Goal: Use online tool/utility: Use online tool/utility

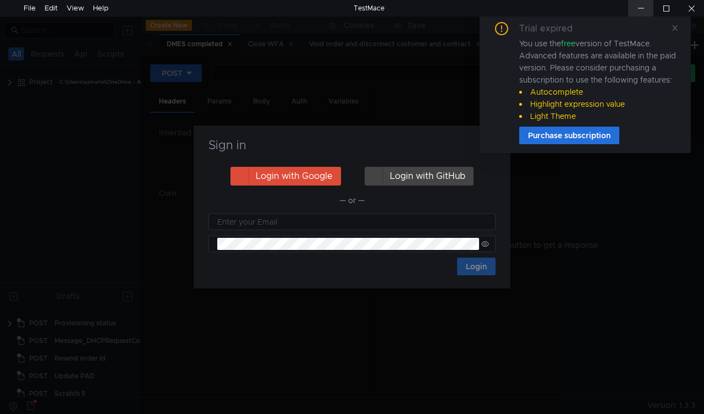
click at [647, 6] on div at bounding box center [640, 8] width 25 height 16
click at [675, 26] on icon at bounding box center [674, 27] width 5 height 5
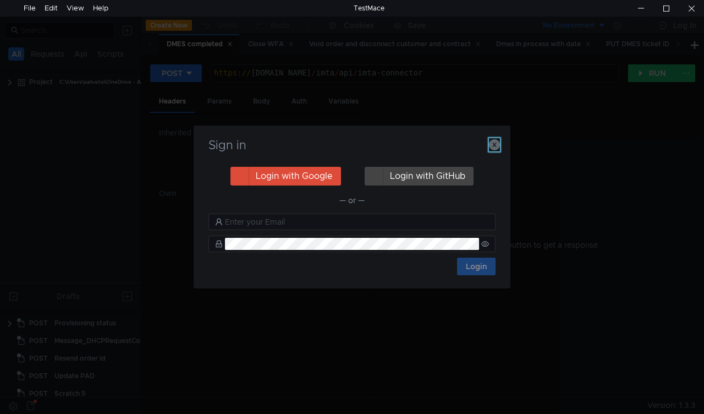
click at [494, 143] on icon "button" at bounding box center [494, 144] width 11 height 11
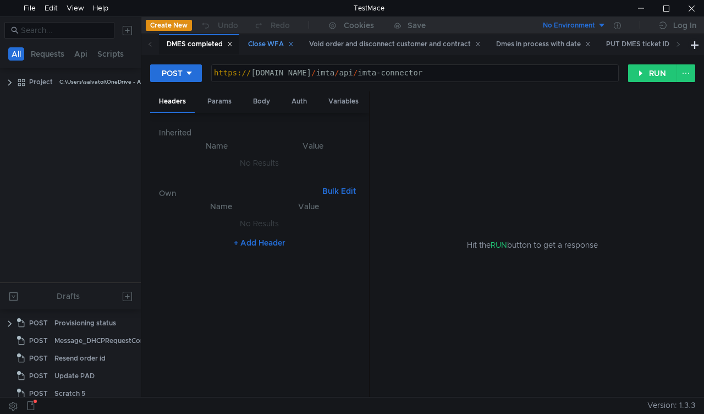
click at [258, 39] on div "Close WFA" at bounding box center [271, 44] width 46 height 12
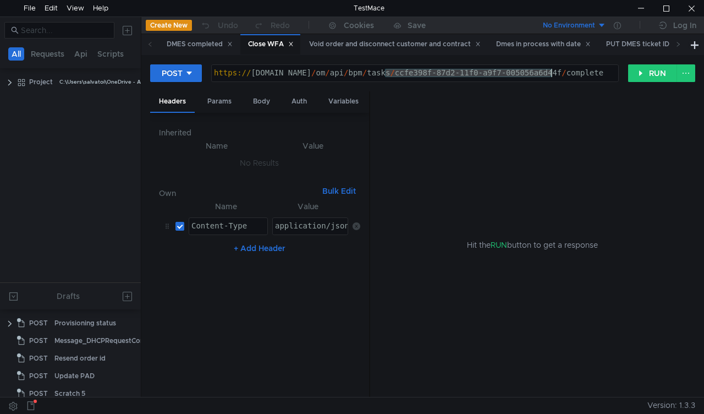
drag, startPoint x: 384, startPoint y: 74, endPoint x: 551, endPoint y: 70, distance: 166.7
click at [551, 70] on div "https:// mbx.dfni.nl / om / api / bpm / tasks / ccfe398f-87d2-11f0-a9f7-005056a…" at bounding box center [415, 81] width 406 height 25
paste textarea "20e0a69-87f6-11f0-a2c6-005056a636e"
click at [639, 73] on button "RUN" at bounding box center [652, 73] width 49 height 18
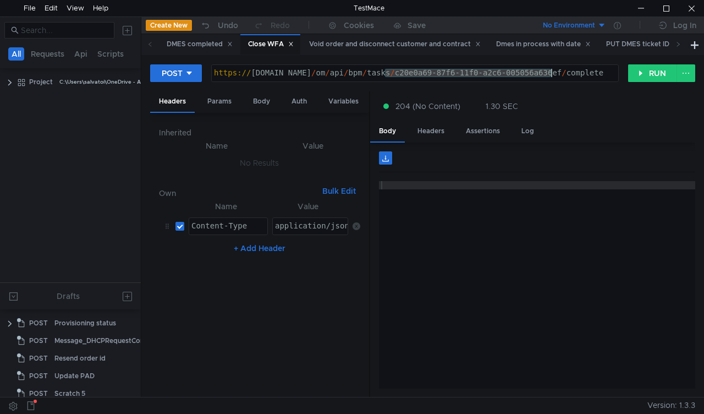
drag, startPoint x: 383, startPoint y: 74, endPoint x: 550, endPoint y: 72, distance: 166.6
click at [550, 72] on div "https:// mbx.dfni.nl / om / api / bpm / tasks / c20e0a69-87f6-11f0-a2c6-005056a…" at bounding box center [415, 81] width 406 height 25
paste textarea "22f86dba-889b-11f0-a5df-005056a66d6a"
type textarea "https://mbx.dfni.nl/om/api/bpm/tasks/22f86dba-889b-11f0-a5df-005056a66d6a/compl…"
drag, startPoint x: 642, startPoint y: 77, endPoint x: 134, endPoint y: 409, distance: 607.0
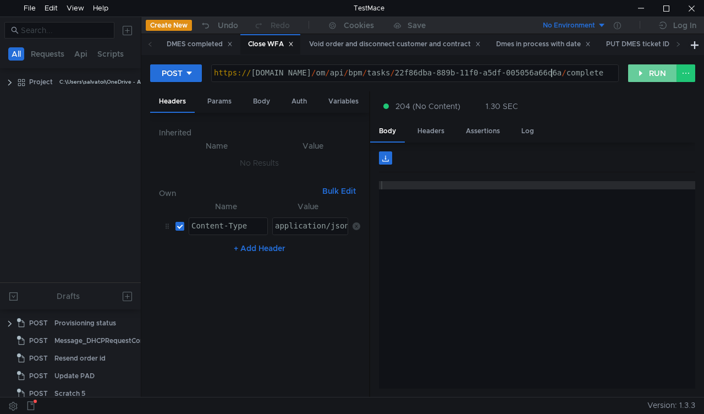
click at [642, 76] on button "RUN" at bounding box center [652, 73] width 49 height 18
click at [378, 43] on div "Void order and disconnect customer and contract" at bounding box center [395, 44] width 172 height 12
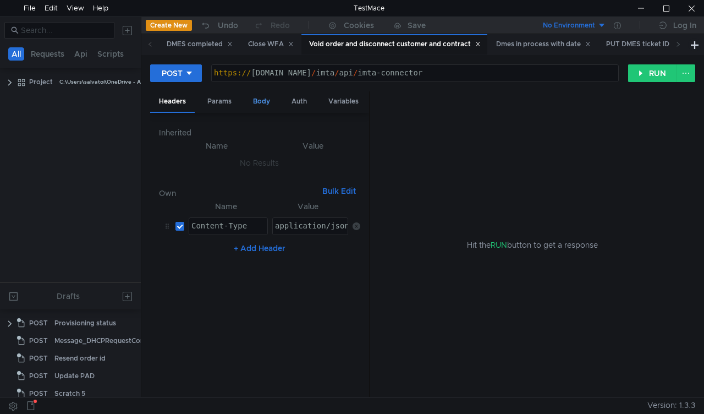
click at [261, 101] on div "Body" at bounding box center [261, 101] width 35 height 20
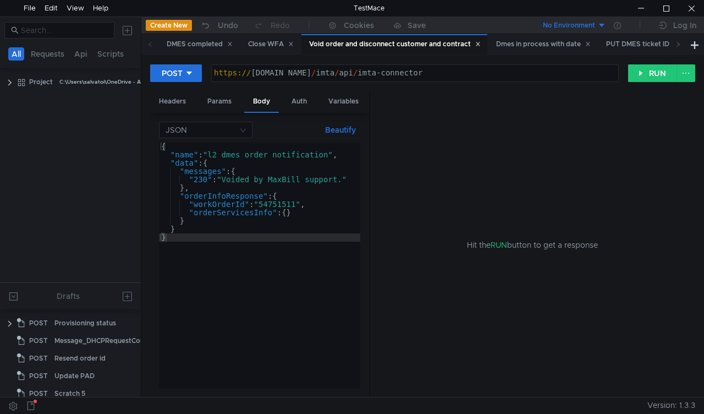
click at [277, 203] on div "{ "name" : "l2_dmes_order_notification" , "data" : { "messages" : { "230" : "Vo…" at bounding box center [259, 273] width 201 height 262
paste textarea "35468"
type textarea ""workOrderId": "54354681","
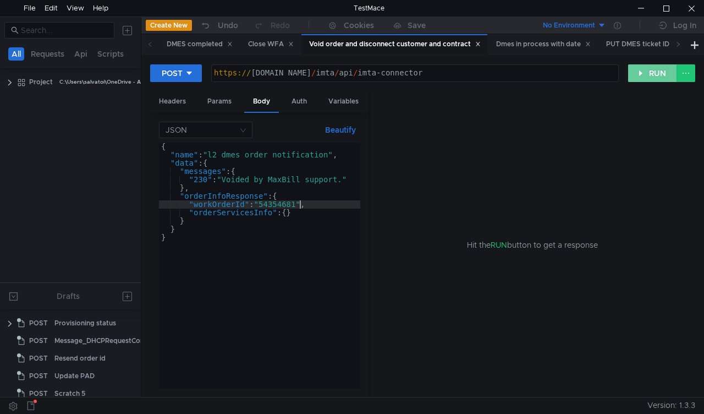
click at [643, 76] on button "RUN" at bounding box center [652, 73] width 49 height 18
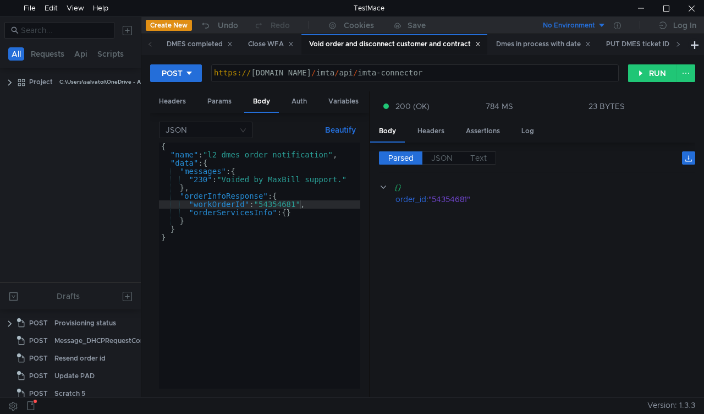
click at [681, 45] on span at bounding box center [678, 44] width 18 height 20
click at [679, 45] on icon at bounding box center [677, 43] width 5 height 5
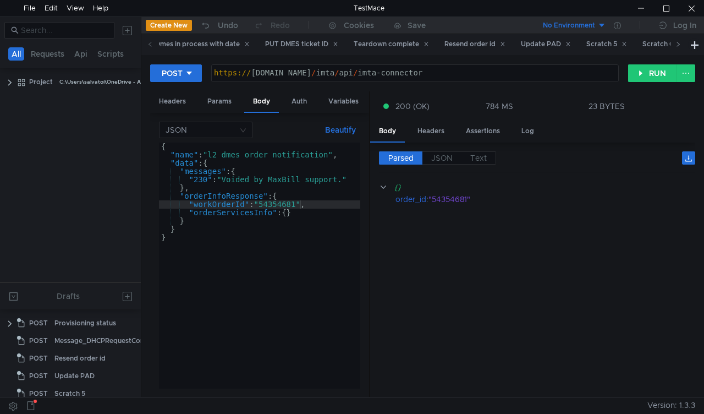
click at [679, 46] on icon at bounding box center [677, 43] width 5 height 5
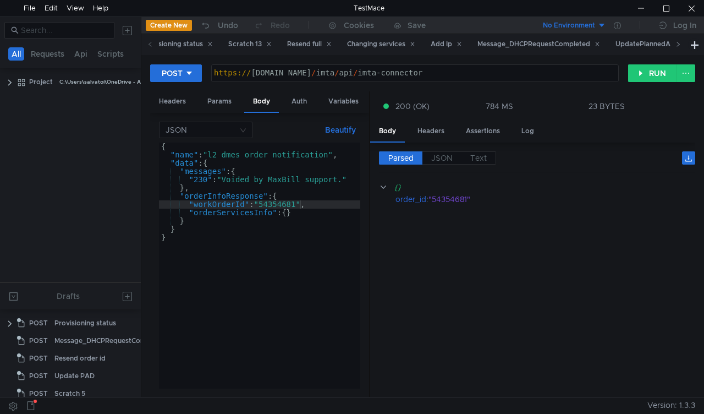
click at [679, 46] on icon at bounding box center [677, 43] width 5 height 5
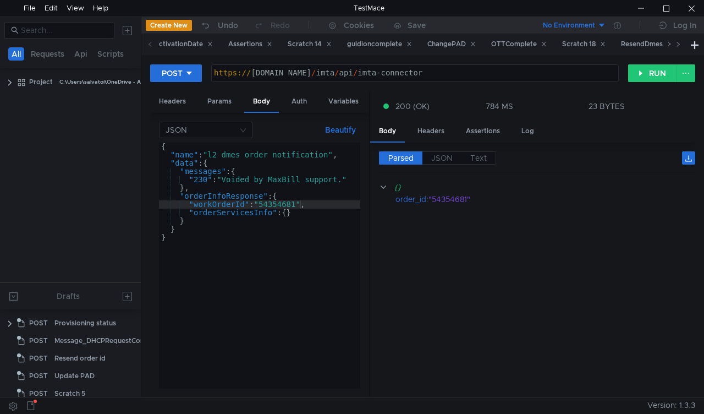
click at [679, 46] on icon at bounding box center [677, 43] width 5 height 5
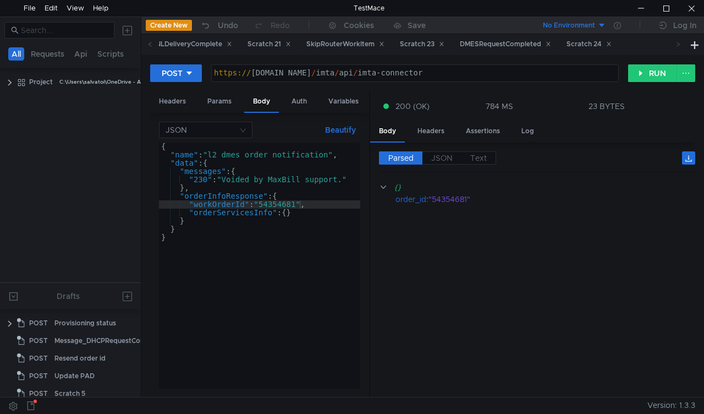
click at [679, 46] on icon at bounding box center [677, 43] width 5 height 5
click at [614, 45] on div "Scratch 24" at bounding box center [588, 44] width 59 height 20
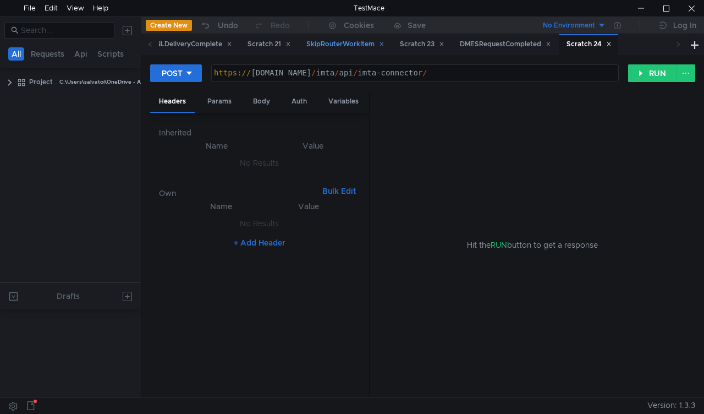
scroll to position [415, 0]
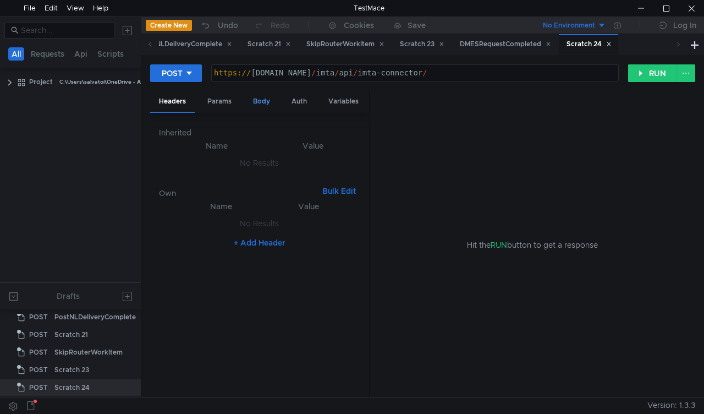
click at [265, 100] on div "Body" at bounding box center [261, 101] width 35 height 20
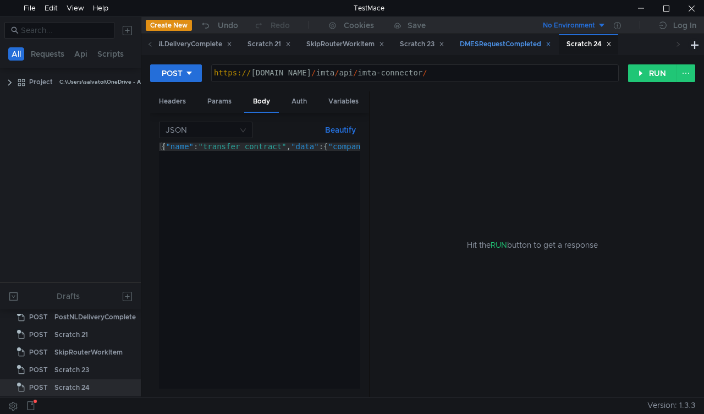
click at [551, 46] on div "DMESRequestCompleted" at bounding box center [505, 44] width 91 height 12
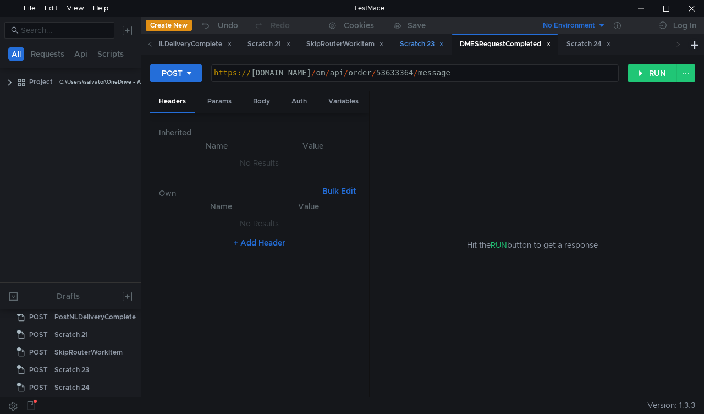
click at [444, 43] on div "Scratch 23" at bounding box center [422, 44] width 45 height 12
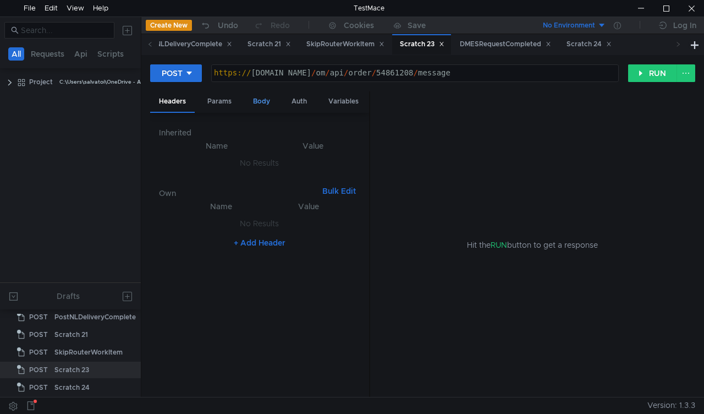
click at [258, 104] on div "Body" at bounding box center [261, 101] width 35 height 20
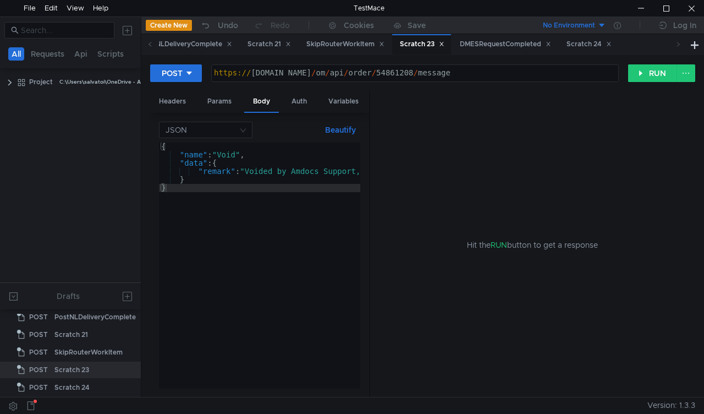
click at [388, 75] on div "https:// mbx.dfni.nl / om / api / order / 54861208 / message" at bounding box center [415, 81] width 406 height 25
paste textarea "354681"
click at [491, 102] on form "POST https://mbx.dfni.nl/om/api/order/54354681/message https:// mbx.dfni.nl / o…" at bounding box center [422, 230] width 545 height 333
click at [431, 111] on div "Hit the RUN button to get a response" at bounding box center [532, 244] width 299 height 306
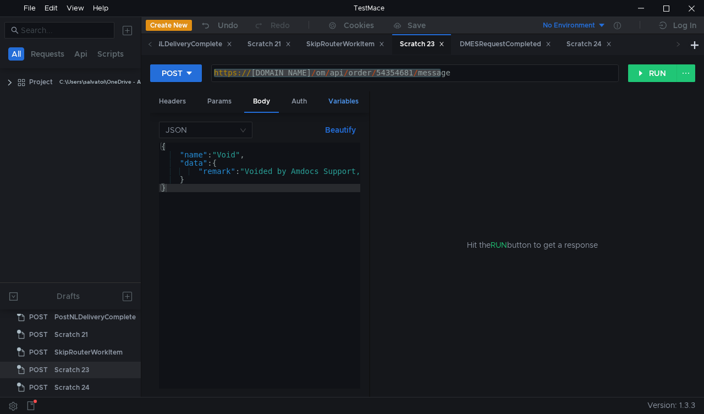
click at [353, 95] on div "Variables" at bounding box center [343, 101] width 48 height 20
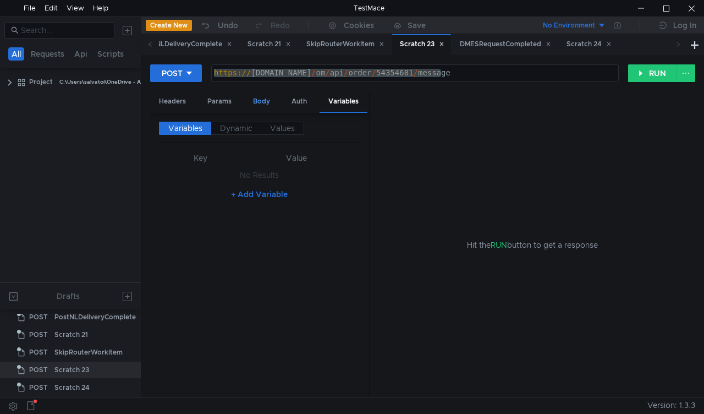
click at [262, 99] on div "Body" at bounding box center [261, 101] width 35 height 20
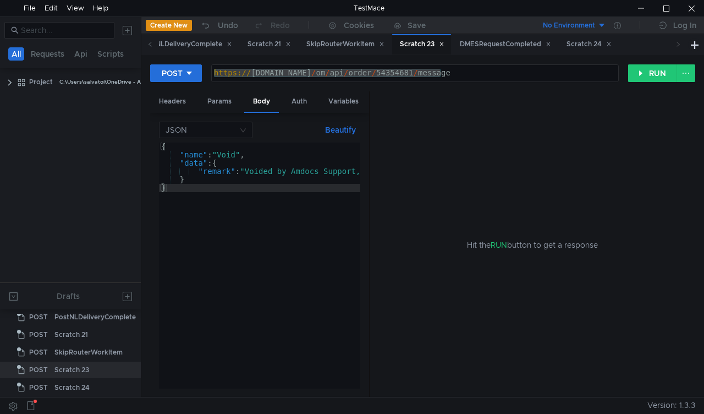
click at [489, 81] on div "https:// mbx.dfni.nl / om / api / order / 54354681 / message" at bounding box center [415, 73] width 406 height 16
click at [492, 76] on div "https:// mbx.dfni.nl / om / api / order / 54354681 / message" at bounding box center [415, 81] width 406 height 25
click at [651, 82] on div "POST https://mbx.dfni.nl/om/api/order/54354681/message https:// mbx.dfni.nl / o…" at bounding box center [422, 77] width 545 height 27
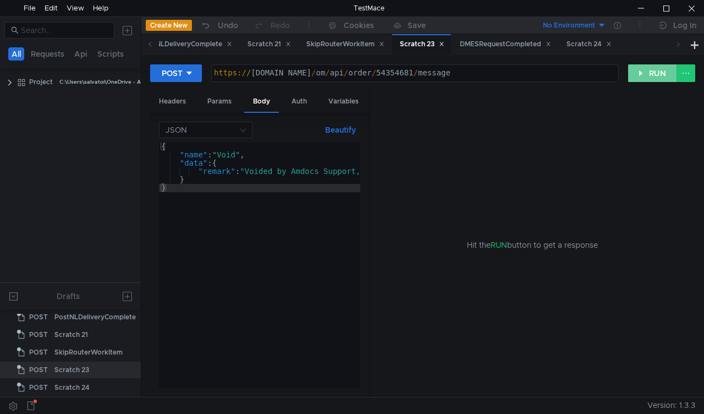
click at [649, 77] on button "RUN" at bounding box center [652, 73] width 49 height 18
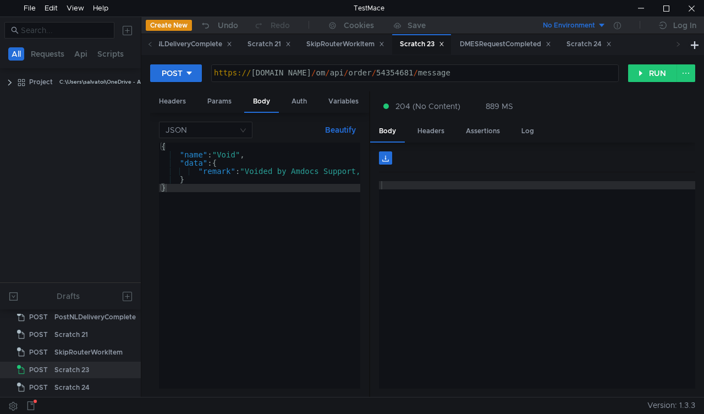
click at [378, 73] on div "https:// mbx.dfni.nl / om / api / order / 54354681 / message" at bounding box center [415, 81] width 406 height 25
paste textarea "892702"
click at [636, 74] on button "RUN" at bounding box center [652, 73] width 49 height 18
click at [391, 73] on div "https:// mbx.dfni.nl / om / api / order / 54892702 / message" at bounding box center [415, 81] width 406 height 25
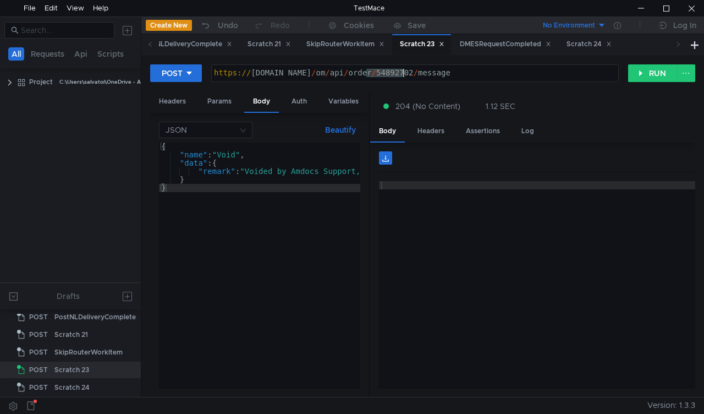
click at [391, 73] on div "https:// mbx.dfni.nl / om / api / order / 54892702 / message" at bounding box center [415, 81] width 406 height 25
click at [376, 70] on div "https:// mbx.dfni.nl / om / api / order / 54892702 / message" at bounding box center [415, 81] width 406 height 25
paste textarea "354681"
type textarea "https://mbx.dfni.nl/om/api/order/54354681/message"
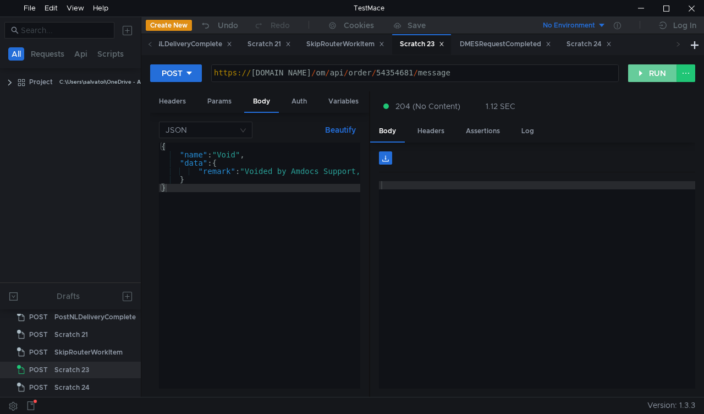
click at [664, 75] on button "RUN" at bounding box center [652, 73] width 49 height 18
click at [150, 47] on icon at bounding box center [149, 43] width 5 height 5
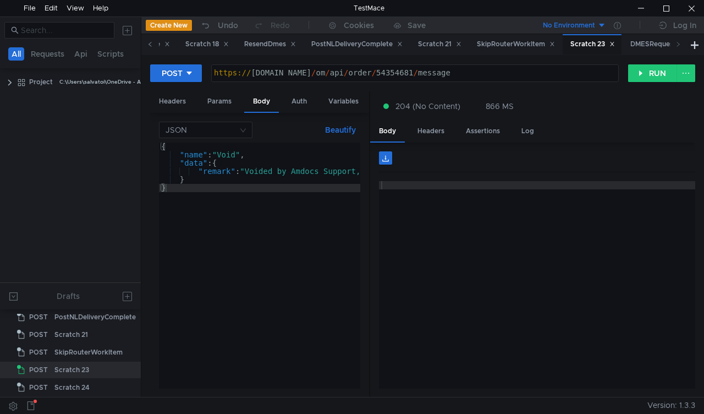
click at [150, 47] on icon at bounding box center [149, 43] width 5 height 5
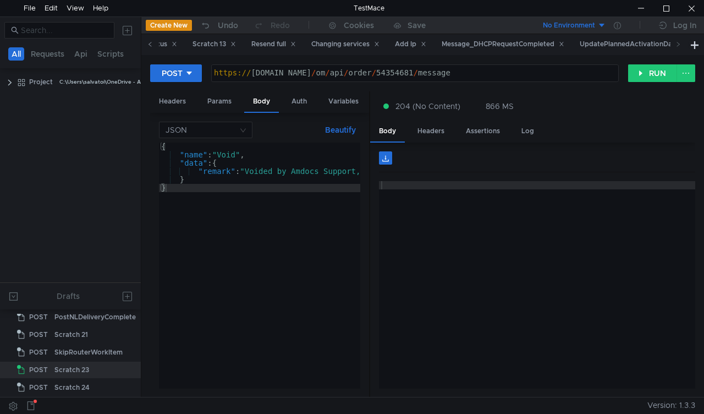
click at [150, 47] on icon at bounding box center [149, 43] width 5 height 5
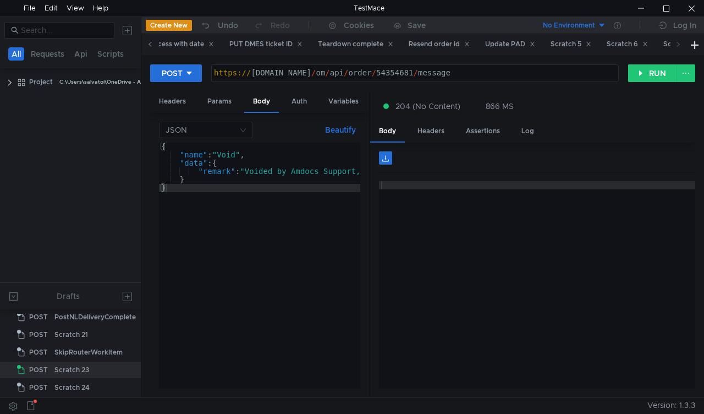
click at [150, 47] on icon at bounding box center [149, 43] width 5 height 5
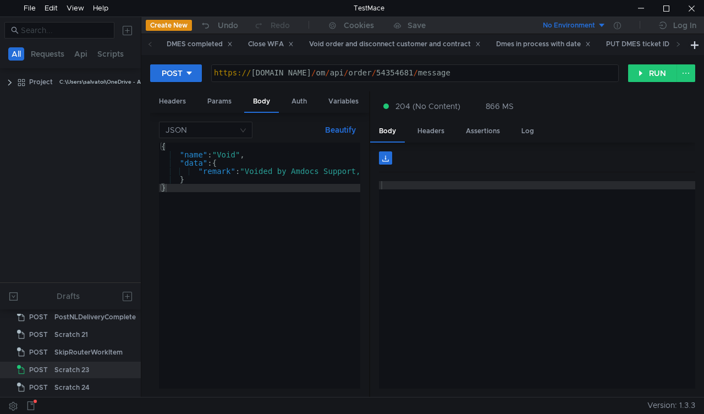
click at [150, 47] on icon at bounding box center [149, 43] width 5 height 5
click at [425, 38] on div "Void order and disconnect customer and contract" at bounding box center [395, 44] width 172 height 12
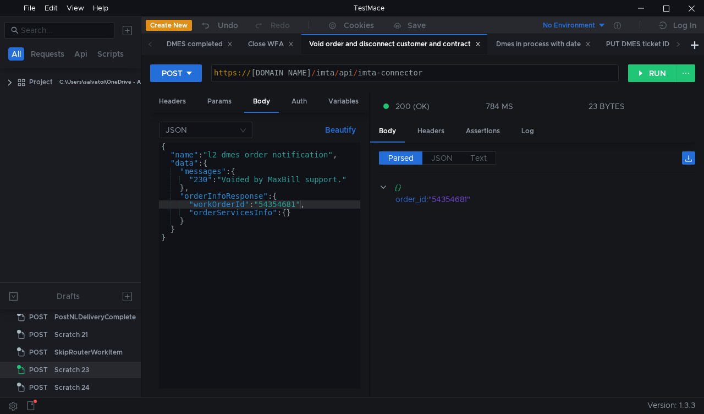
click at [285, 206] on div "{ "name" : "l2_dmes_order_notification" , "data" : { "messages" : { "230" : "Vo…" at bounding box center [259, 273] width 201 height 262
click at [284, 206] on div "{ "name" : "l2_dmes_order_notification" , "data" : { "messages" : { "230" : "Vo…" at bounding box center [259, 273] width 201 height 262
paste textarea "77973"
type textarea ""workOrderId": "54779731","
click at [652, 71] on button "RUN" at bounding box center [652, 73] width 49 height 18
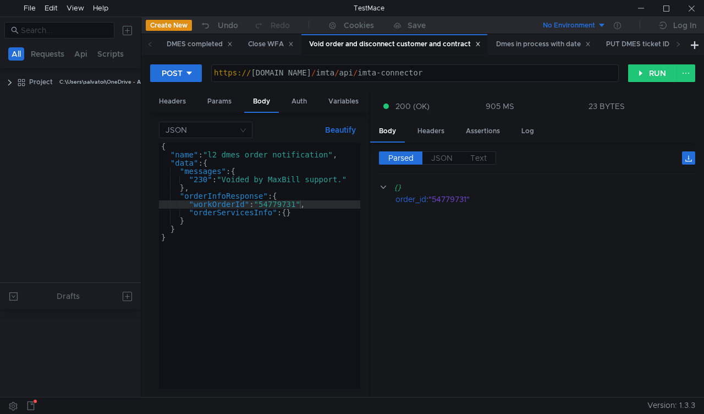
scroll to position [415, 0]
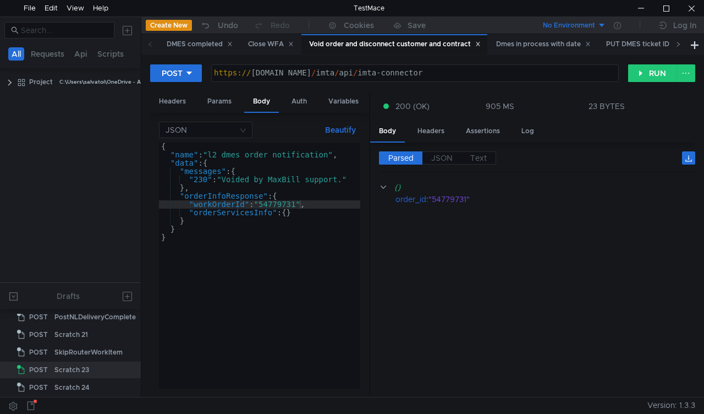
click at [680, 45] on icon at bounding box center [677, 43] width 5 height 5
click at [680, 46] on icon at bounding box center [677, 43] width 5 height 5
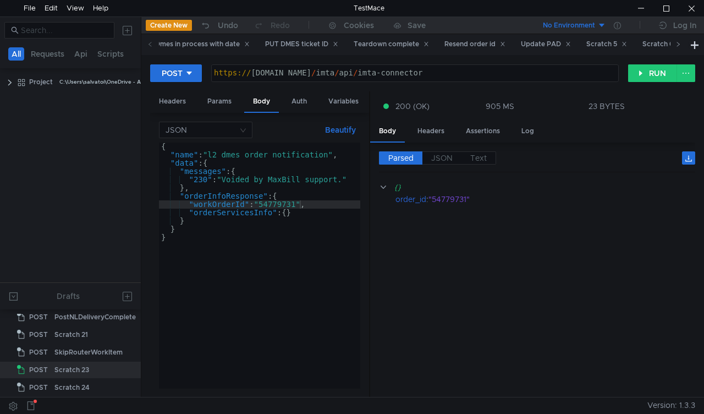
click at [680, 46] on icon at bounding box center [677, 43] width 5 height 5
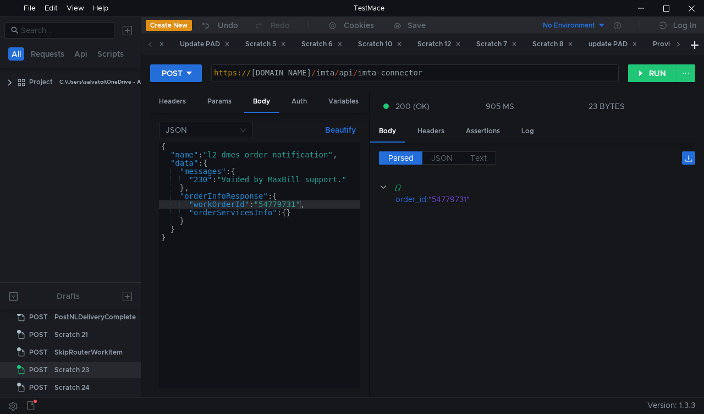
click at [680, 46] on icon at bounding box center [677, 43] width 5 height 5
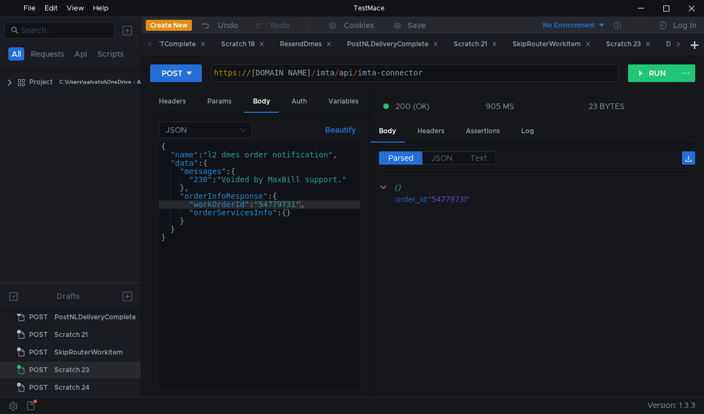
click at [680, 46] on icon at bounding box center [677, 43] width 5 height 5
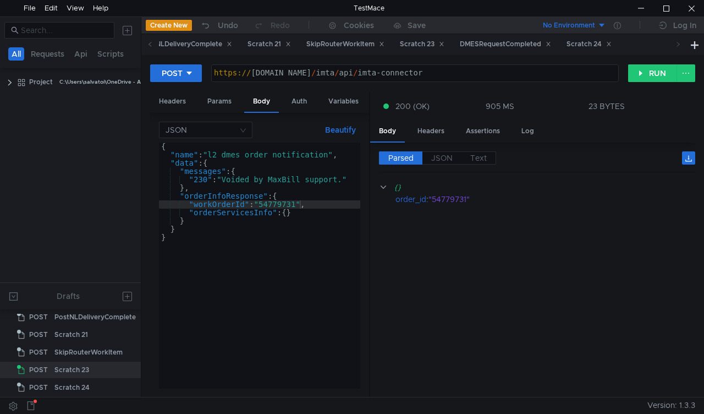
click at [680, 46] on icon at bounding box center [677, 43] width 5 height 5
click at [444, 45] on div "Scratch 23" at bounding box center [422, 44] width 45 height 12
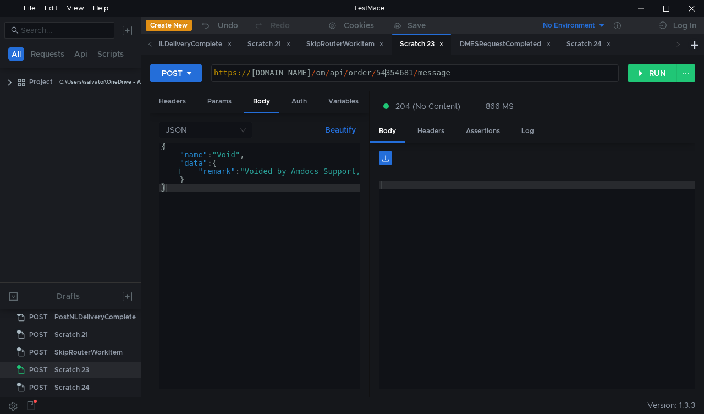
click at [383, 71] on div "https:// mbx.dfni.nl / om / api / order / 54354681 / message" at bounding box center [415, 81] width 406 height 25
click at [377, 71] on div "https:// mbx.dfni.nl / om / api / order / 54354681 / message" at bounding box center [415, 81] width 406 height 25
paste textarea "77973"
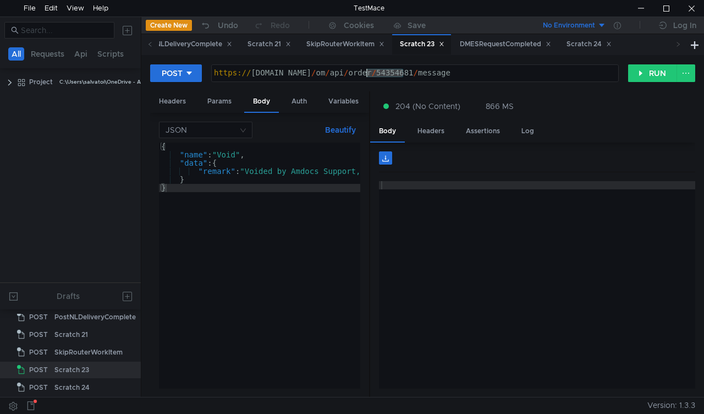
type textarea "https://mbx.dfni.nl/om/api/order/54779731/message"
drag, startPoint x: 377, startPoint y: 71, endPoint x: 582, endPoint y: 100, distance: 206.6
click at [541, 110] on form "POST https://mbx.dfni.nl/om/api/order/54779731/message https:// mbx.dfni.nl / o…" at bounding box center [422, 230] width 545 height 333
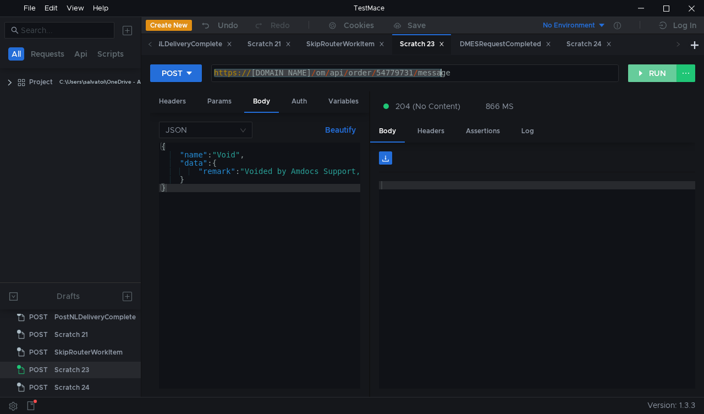
click at [638, 70] on button "RUN" at bounding box center [652, 73] width 49 height 18
click at [152, 45] on icon at bounding box center [149, 43] width 5 height 5
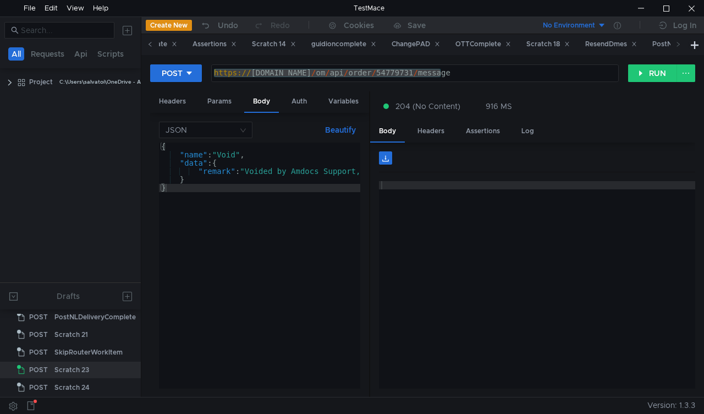
click at [152, 45] on icon at bounding box center [149, 43] width 5 height 5
click at [151, 45] on icon at bounding box center [149, 43] width 5 height 5
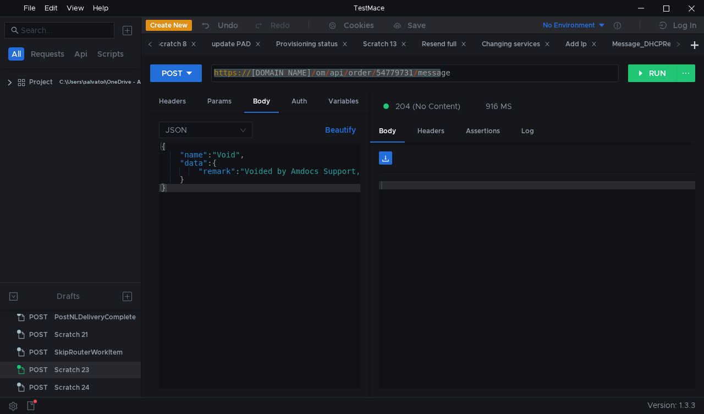
click at [151, 45] on icon at bounding box center [149, 43] width 5 height 5
click at [151, 43] on icon at bounding box center [149, 44] width 3 height 4
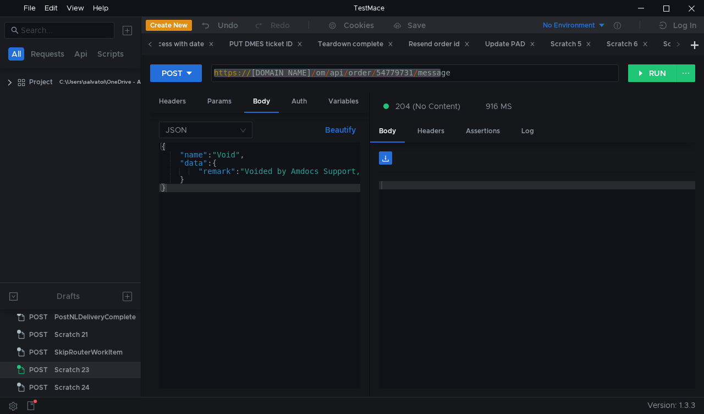
click at [151, 43] on icon at bounding box center [149, 44] width 3 height 4
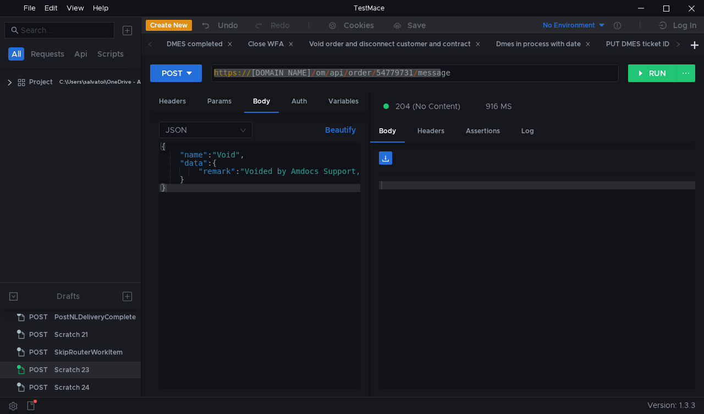
click at [151, 43] on icon at bounding box center [149, 44] width 3 height 4
click at [357, 43] on div "Void order and disconnect customer and contract" at bounding box center [395, 44] width 172 height 12
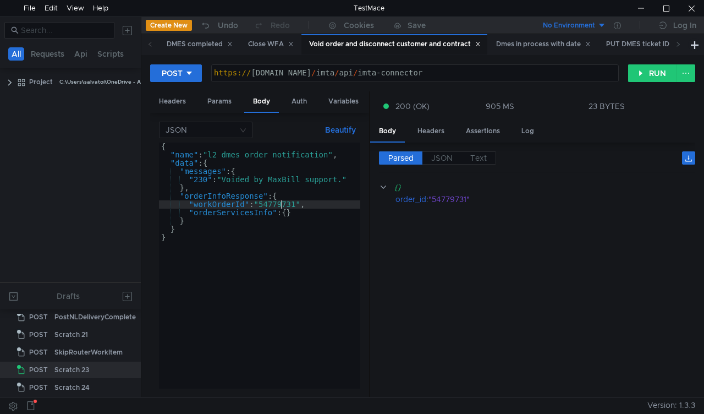
click at [283, 205] on div "{ "name" : "l2_dmes_order_notification" , "data" : { "messages" : { "230" : "Vo…" at bounding box center [259, 273] width 201 height 262
paste textarea "40757"
click at [651, 71] on button "RUN" at bounding box center [652, 73] width 49 height 18
click at [292, 201] on div "{ "name" : "l2_dmes_order_notification" , "data" : { "messages" : { "230" : "Vo…" at bounding box center [259, 273] width 201 height 262
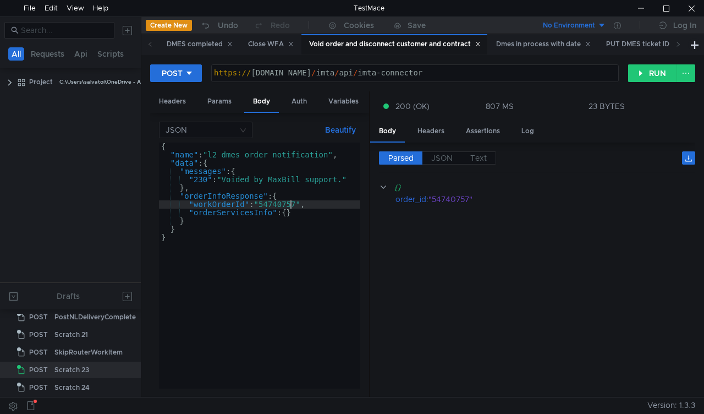
click at [292, 201] on div "{ "name" : "l2_dmes_order_notification" , "data" : { "messages" : { "230" : "Vo…" at bounding box center [259, 273] width 201 height 262
paste textarea "291669"
click at [646, 70] on button "RUN" at bounding box center [652, 73] width 49 height 18
click at [285, 203] on div "{ "name" : "l2_dmes_order_notification" , "data" : { "messages" : { "230" : "Vo…" at bounding box center [259, 273] width 201 height 262
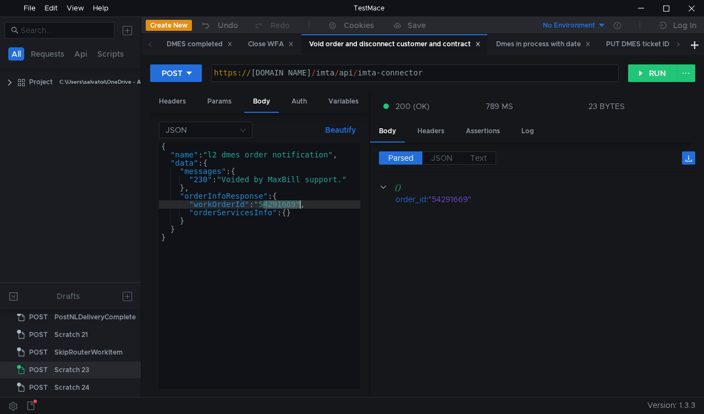
paste textarea "3807067"
click at [642, 71] on button "RUN" at bounding box center [652, 73] width 49 height 18
click at [279, 200] on div "{ "name" : "l2_dmes_order_notification" , "data" : { "messages" : { "230" : "Vo…" at bounding box center [259, 273] width 201 height 262
paste textarea "019726"
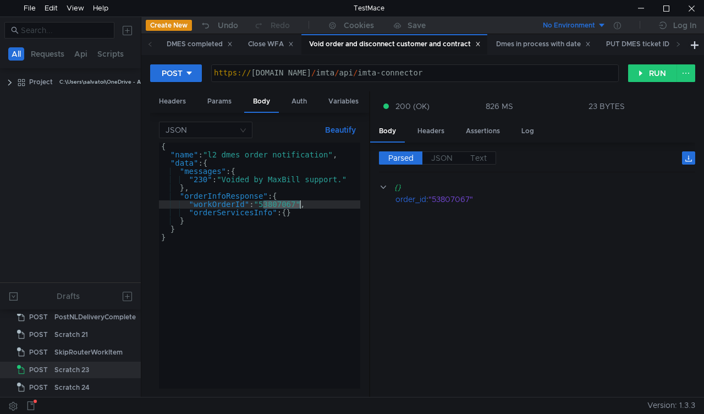
type textarea ""workOrderId": "53019726","
click at [634, 75] on button "RUN" at bounding box center [652, 73] width 49 height 18
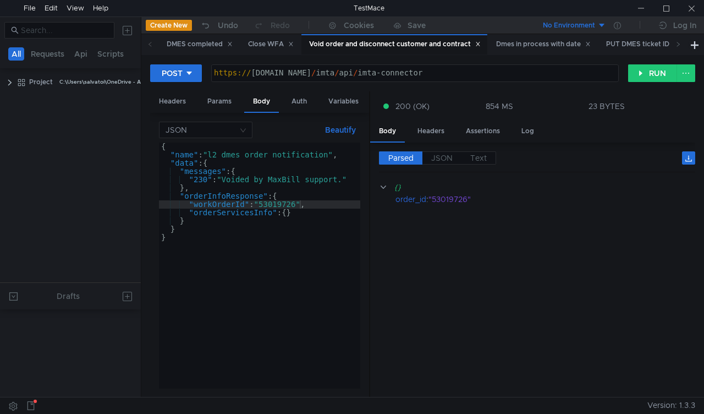
scroll to position [415, 0]
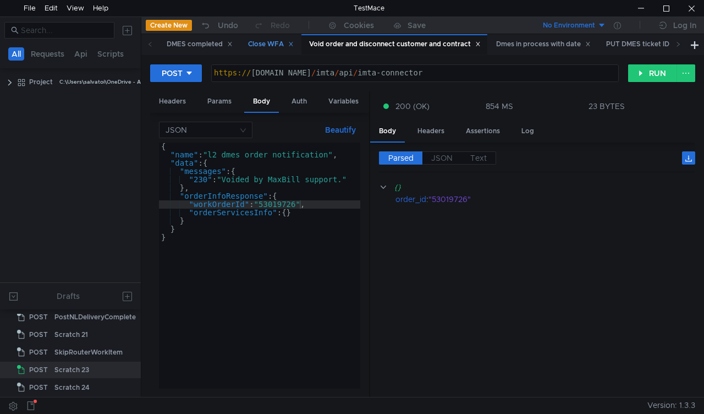
click at [256, 45] on div "Close WFA" at bounding box center [271, 44] width 46 height 12
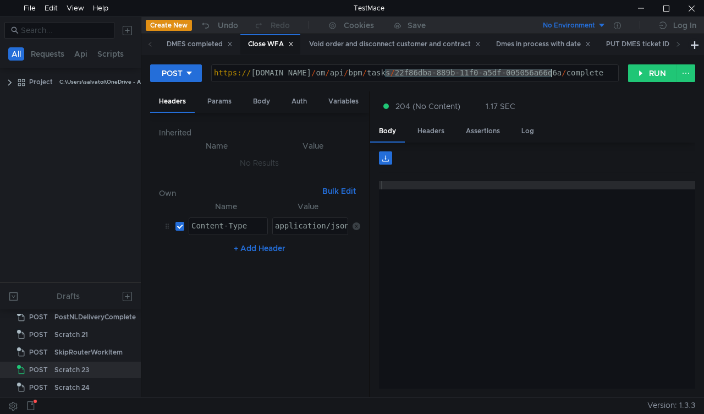
drag, startPoint x: 385, startPoint y: 75, endPoint x: 550, endPoint y: 73, distance: 165.5
click at [550, 73] on div "https:// mbx.dfni.nl / om / api / bpm / tasks / 22f86dba-889b-11f0-a5df-005056a…" at bounding box center [415, 81] width 406 height 25
paste textarea "5032f9a5-8804-11f0-a2c6-005056a636ef"
click at [636, 78] on button "RUN" at bounding box center [652, 73] width 49 height 18
drag, startPoint x: 385, startPoint y: 71, endPoint x: 552, endPoint y: 71, distance: 167.2
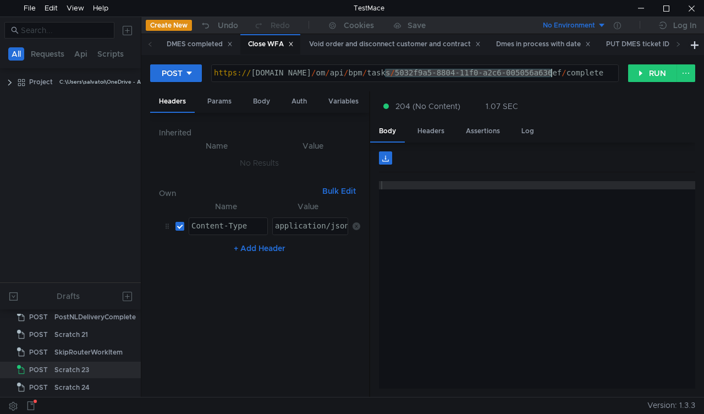
click at [552, 71] on div "https:// mbx.dfni.nl / om / api / bpm / tasks / 5032f9a5-8804-11f0-a2c6-005056a…" at bounding box center [415, 81] width 406 height 25
paste textarea "77b02cab-889e-11f0-b75b-005056a64e09"
type textarea "https://mbx.dfni.nl/om/api/bpm/tasks/77b02cab-889e-11f0-b75b-005056a64e09/compl…"
click at [636, 78] on button "RUN" at bounding box center [652, 73] width 49 height 18
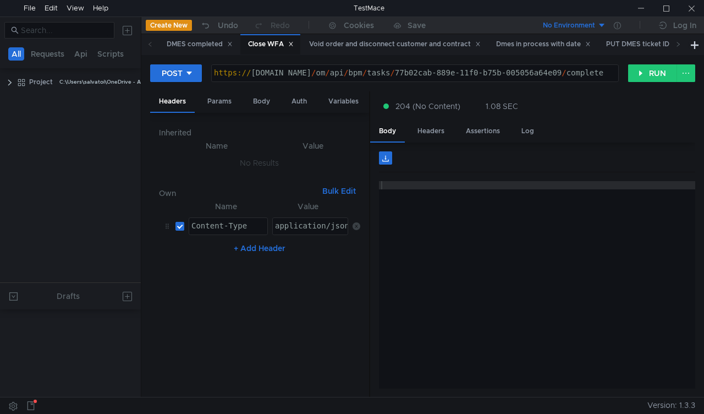
scroll to position [415, 0]
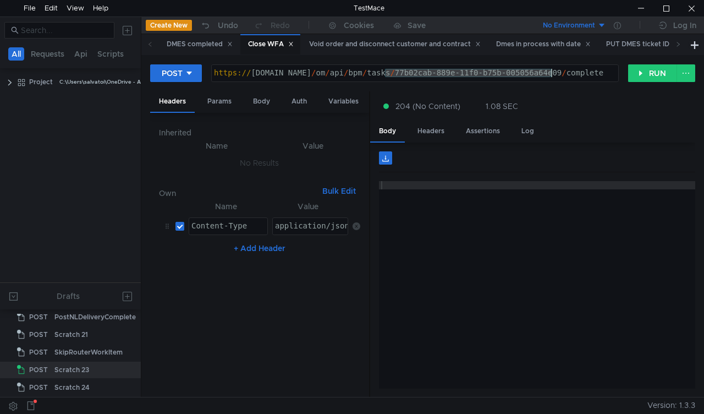
drag, startPoint x: 385, startPoint y: 71, endPoint x: 553, endPoint y: 72, distance: 168.3
click at [553, 72] on div "https:// mbx.dfni.nl / om / api / bpm / tasks / 77b02cab-889e-11f0-b75b-005056a…" at bounding box center [415, 81] width 406 height 25
paste textarea "2148502f-889f"
click at [652, 75] on button "RUN" at bounding box center [652, 73] width 49 height 18
drag, startPoint x: 385, startPoint y: 70, endPoint x: 550, endPoint y: 74, distance: 165.0
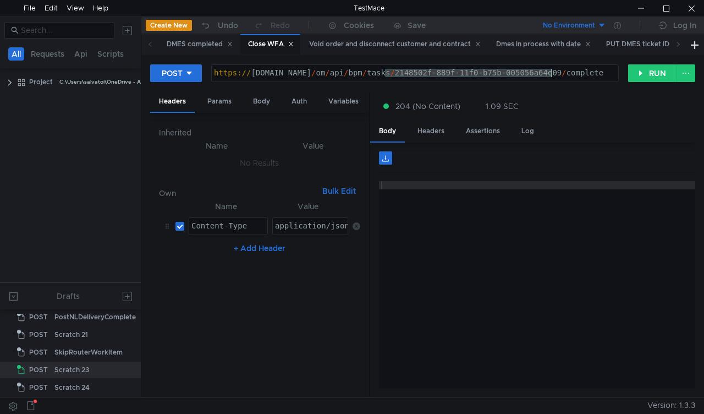
click at [550, 74] on div "https:// mbx.dfni.nl / om / api / bpm / tasks / 2148502f-889f-11f0-b75b-005056a…" at bounding box center [415, 81] width 406 height 25
paste textarea "97163d90-889f-11f0-a9f7-005056a6d44f"
click at [633, 75] on button "RUN" at bounding box center [652, 73] width 49 height 18
drag, startPoint x: 386, startPoint y: 73, endPoint x: 551, endPoint y: 70, distance: 165.0
click at [551, 70] on div "https:// mbx.dfni.nl / om / api / bpm / tasks / 97163d90-889f-11f0-a9f7-005056a…" at bounding box center [415, 81] width 406 height 25
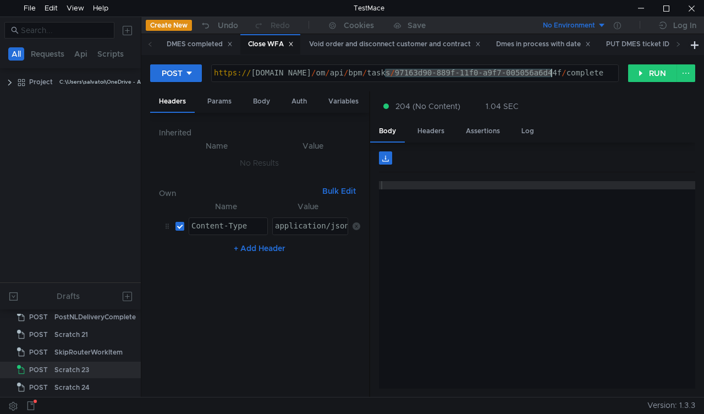
paste textarea "e186a2b6-889f-11f0-a5df-005056a66d6a"
click at [641, 73] on button "RUN" at bounding box center [652, 73] width 49 height 18
drag, startPoint x: 386, startPoint y: 76, endPoint x: 551, endPoint y: 69, distance: 165.1
click at [551, 69] on div "https:// mbx.dfni.nl / om / api / bpm / tasks / e186a2b6-889f-11f0-a5df-005056a…" at bounding box center [415, 81] width 406 height 25
paste textarea "094902bb-88a0-11f0-a2c6-005056a636ef"
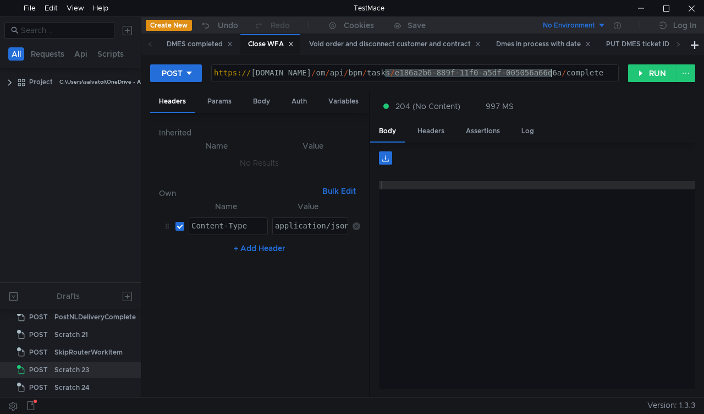
type textarea "[URL][DOMAIN_NAME]"
click at [646, 67] on button "RUN" at bounding box center [652, 73] width 49 height 18
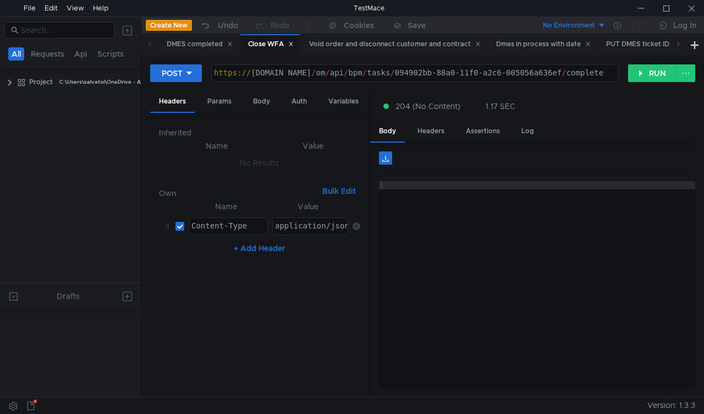
scroll to position [415, 0]
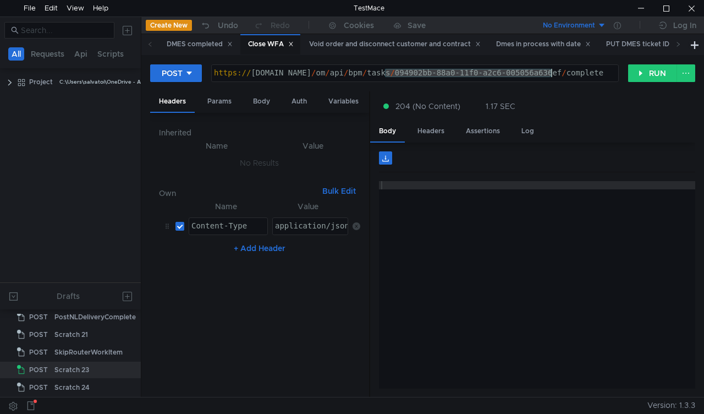
drag, startPoint x: 383, startPoint y: 70, endPoint x: 553, endPoint y: 74, distance: 170.0
click at [553, 74] on div "https:// [DOMAIN_NAME] / om / api / bpm / tasks / 094902bb-88a0-11f0-a2c6-00505…" at bounding box center [415, 81] width 406 height 25
paste textarea "b1ad414d-8809-11f0-b75b-005056a64e09"
click at [660, 64] on button "RUN" at bounding box center [652, 73] width 49 height 18
drag, startPoint x: 384, startPoint y: 74, endPoint x: 550, endPoint y: 73, distance: 166.1
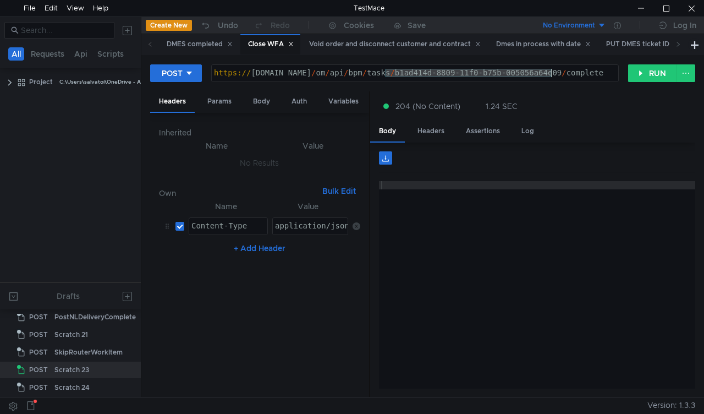
click at [550, 73] on div "https:// mbx.dfni.nl / om / api / bpm / tasks / b1ad414d-8809-11f0-b75b-005056a…" at bounding box center [415, 81] width 406 height 25
paste textarea "4013c067-889b-11f0-a5df-005056a66d6a"
click at [640, 74] on button "RUN" at bounding box center [652, 73] width 49 height 18
drag, startPoint x: 387, startPoint y: 74, endPoint x: 552, endPoint y: 71, distance: 165.5
click at [552, 71] on div "https:// mbx.dfni.nl / om / api / bpm / tasks / 4013c067-889b-11f0-a5df-005056a…" at bounding box center [415, 81] width 406 height 25
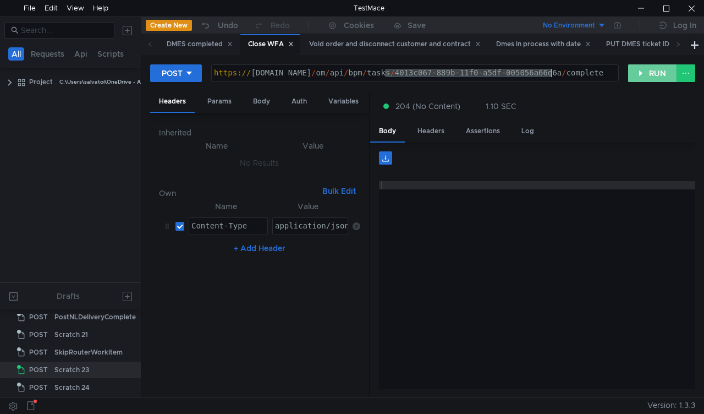
paste textarea "2df9b65-887f-11f0-a2c6-005056a636ef"
type textarea "https://mbx.dfni.nl/om/api/bpm/tasks/42df9b65-887f-11f0-a2c6-005056a636ef/compl…"
click at [644, 73] on button "RUN" at bounding box center [652, 73] width 49 height 18
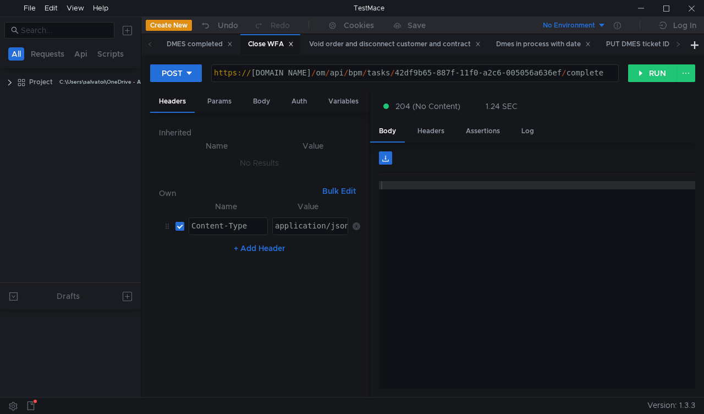
scroll to position [415, 0]
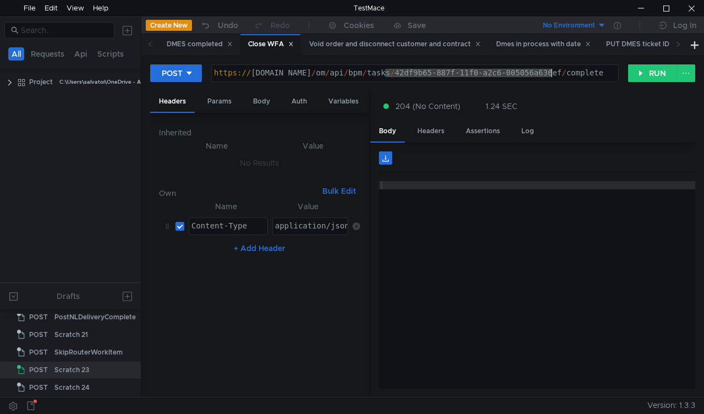
drag, startPoint x: 385, startPoint y: 74, endPoint x: 552, endPoint y: 73, distance: 167.2
click at [552, 73] on div "https:// [DOMAIN_NAME] / om / api / bpm / tasks / 42df9b65-887f-11f0-a2c6-00505…" at bounding box center [415, 81] width 406 height 25
paste textarea "1c0d2cb4-87f8-11f0-a5df-005056a66d6a"
type textarea "[URL][DOMAIN_NAME]"
click at [633, 71] on button "RUN" at bounding box center [652, 73] width 49 height 18
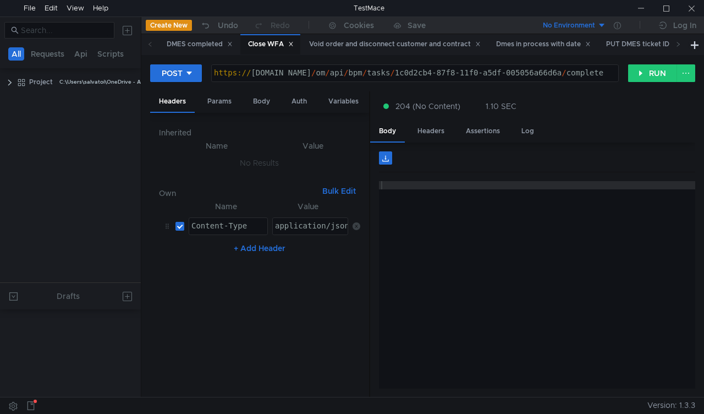
scroll to position [415, 0]
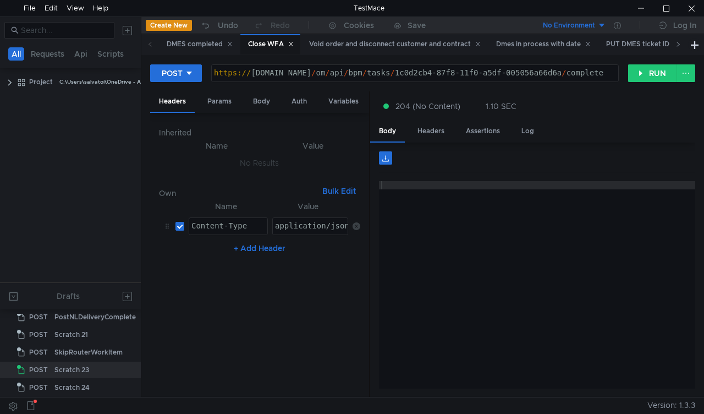
click at [677, 43] on icon at bounding box center [677, 43] width 5 height 5
click at [677, 43] on icon at bounding box center [678, 44] width 3 height 4
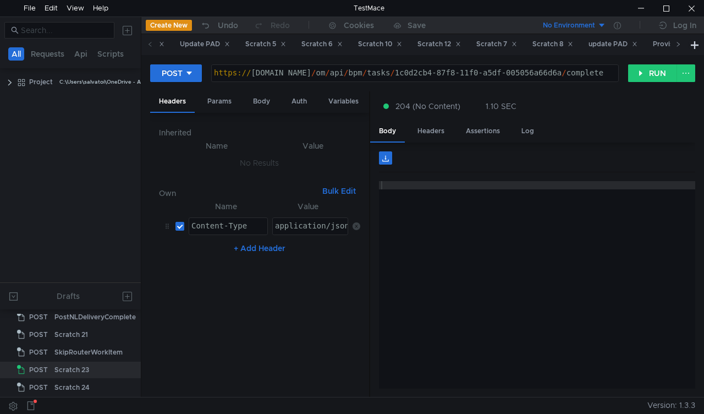
click at [677, 43] on icon at bounding box center [678, 44] width 3 height 4
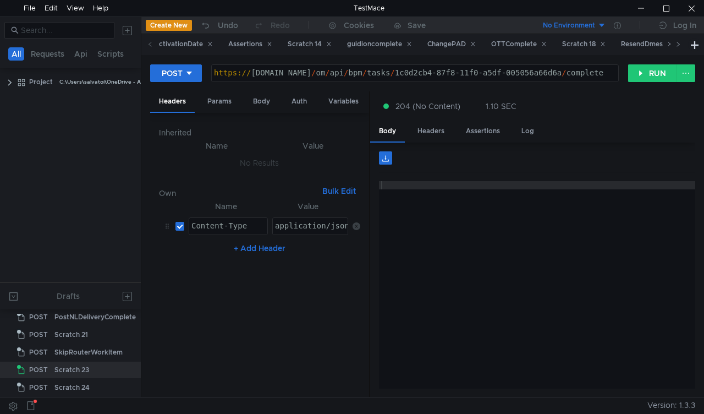
click at [677, 43] on icon at bounding box center [678, 44] width 3 height 4
click at [206, 44] on div "OTTComplete" at bounding box center [178, 44] width 56 height 12
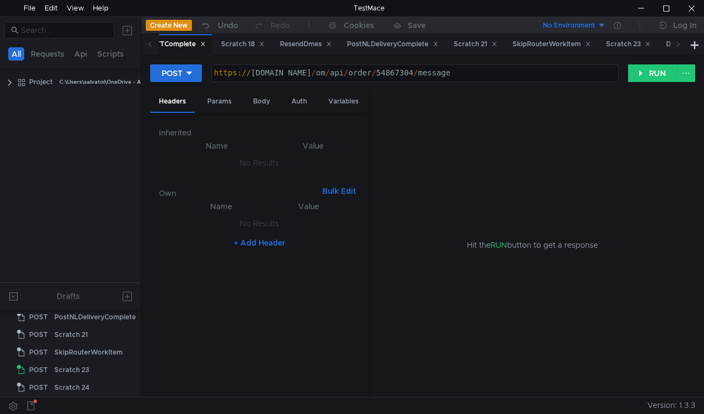
scroll to position [311, 0]
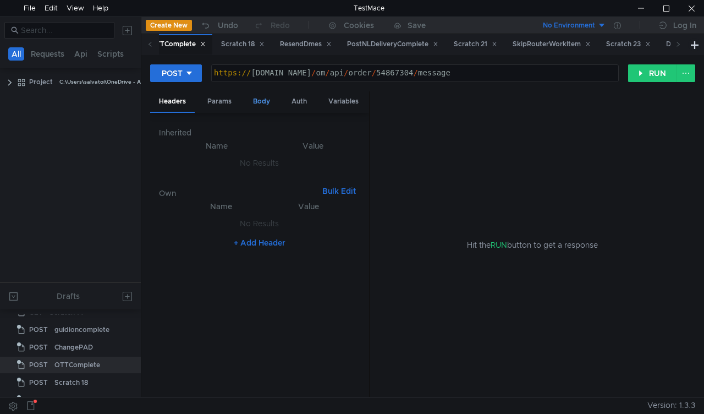
click at [263, 102] on div "Body" at bounding box center [261, 101] width 35 height 20
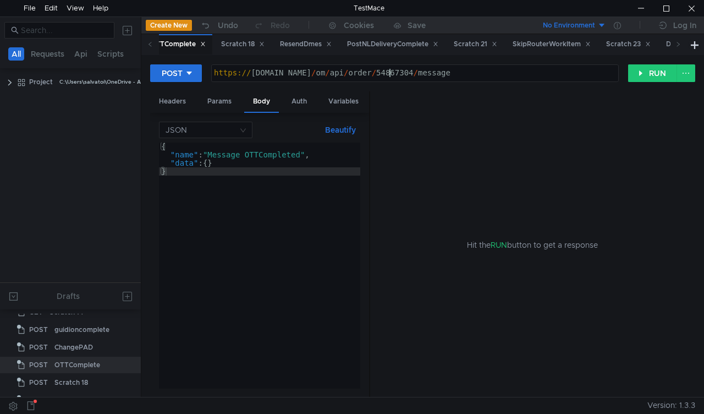
click at [388, 70] on div "https:// mbx.dfni.nl / om / api / order / 54867304 / message" at bounding box center [415, 81] width 406 height 25
paste textarea "92313"
type textarea "[URL][DOMAIN_NAME]"
click at [643, 73] on button "RUN" at bounding box center [652, 73] width 49 height 18
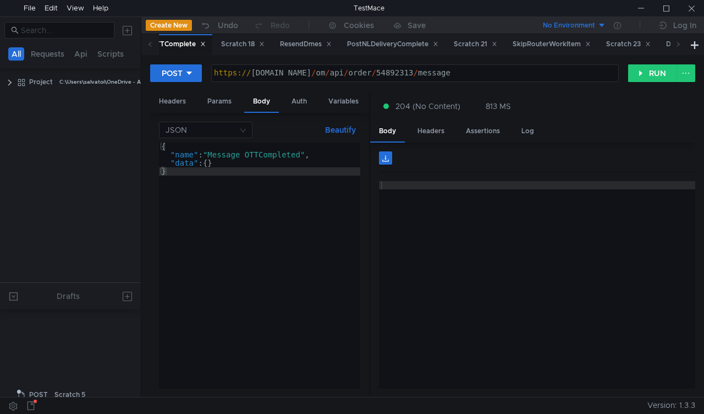
scroll to position [311, 0]
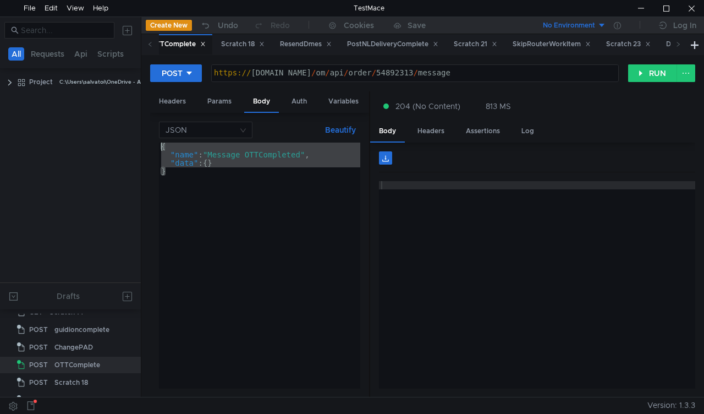
drag, startPoint x: 184, startPoint y: 174, endPoint x: 159, endPoint y: 146, distance: 37.0
click at [159, 146] on div "{ "name" : "Message_OTTCompleted" , "data" : { } }" at bounding box center [259, 273] width 201 height 262
type textarea "{ "name": "Message_OTTCompleted","
drag, startPoint x: 450, startPoint y: 69, endPoint x: 213, endPoint y: 69, distance: 237.0
click at [213, 69] on div "https:// [DOMAIN_NAME] / om / api / order / 54892313 / message" at bounding box center [415, 81] width 406 height 25
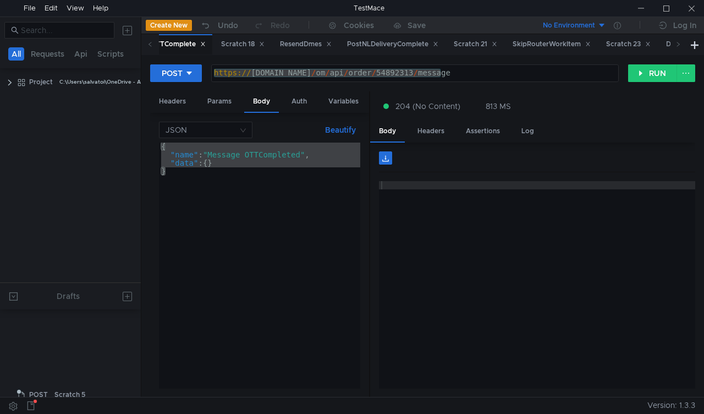
scroll to position [311, 0]
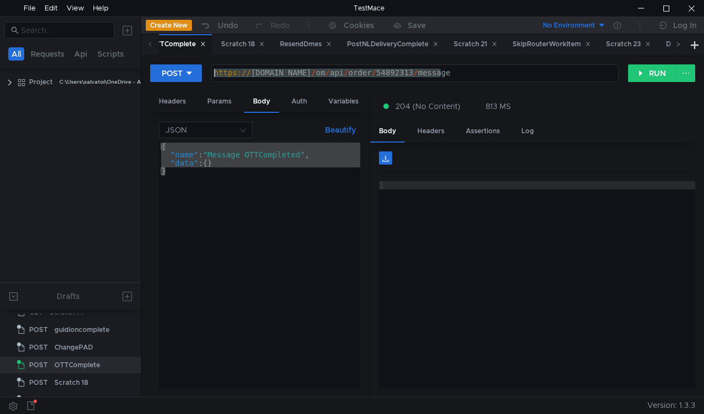
click at [679, 46] on icon at bounding box center [677, 43] width 5 height 5
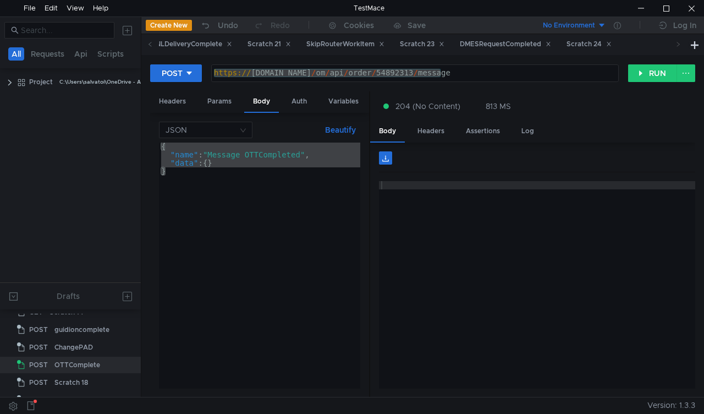
click at [679, 46] on icon at bounding box center [677, 43] width 5 height 5
click at [691, 48] on button at bounding box center [694, 44] width 13 height 13
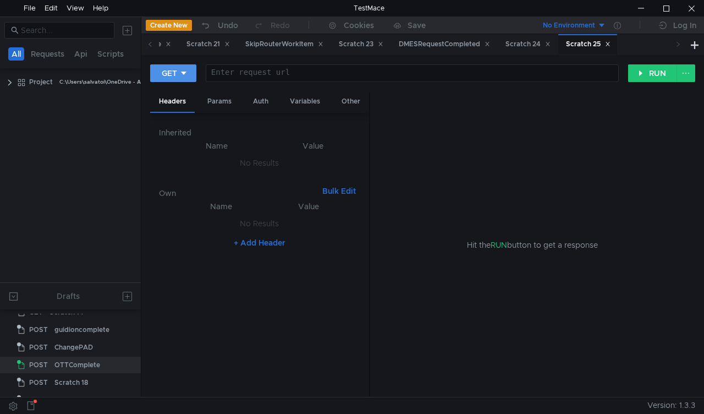
click at [187, 70] on icon at bounding box center [184, 73] width 8 height 8
click at [172, 115] on li "POST" at bounding box center [174, 114] width 48 height 18
click at [253, 103] on div "Body" at bounding box center [261, 101] width 35 height 20
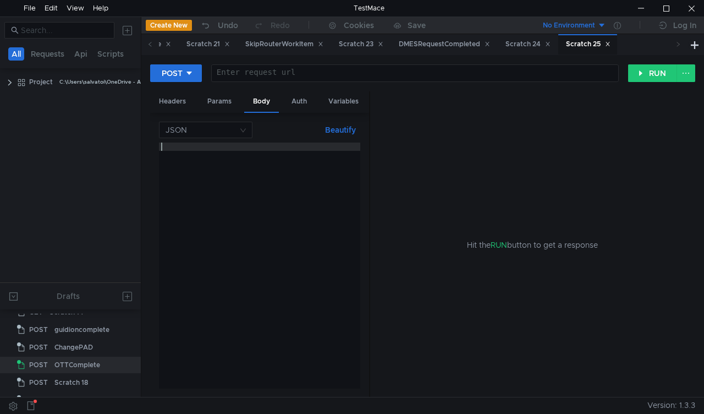
paste textarea "}"
type textarea "}"
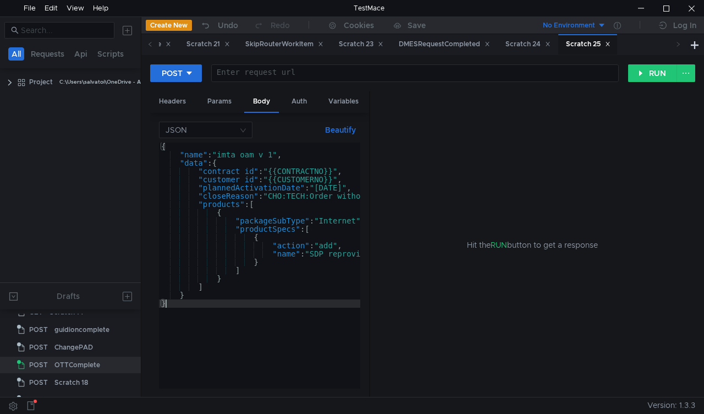
click at [347, 130] on button "Beautify" at bounding box center [341, 129] width 40 height 13
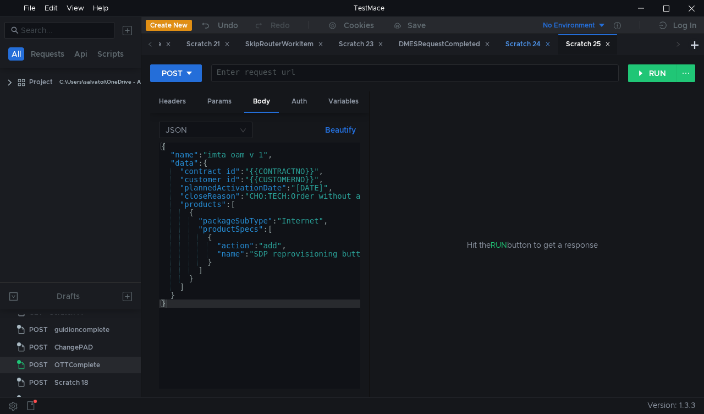
click at [550, 47] on div "Scratch 24" at bounding box center [527, 44] width 45 height 12
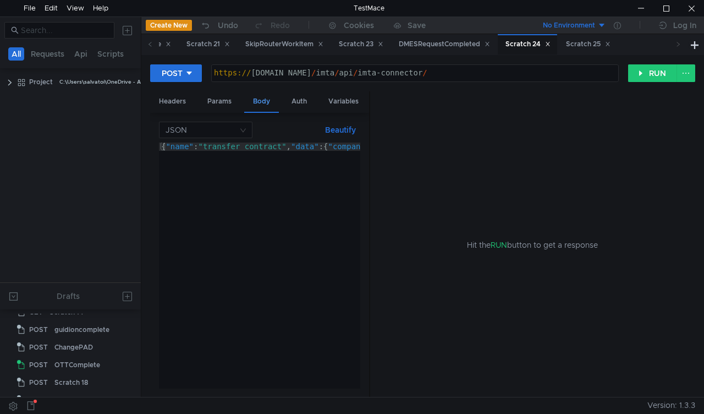
scroll to position [434, 0]
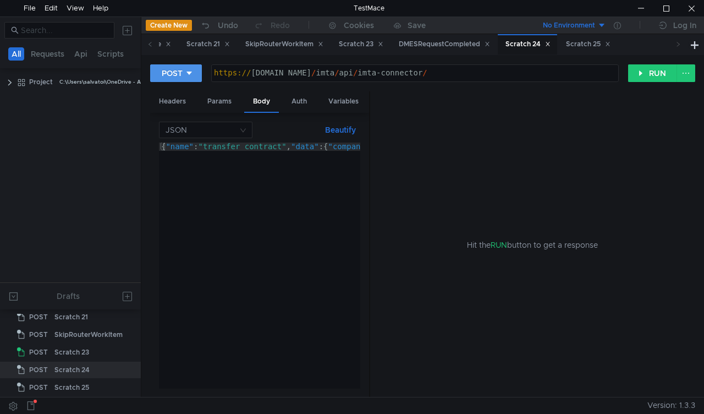
type textarea "[URL][DOMAIN_NAME]"
drag, startPoint x: 449, startPoint y: 76, endPoint x: 140, endPoint y: 66, distance: 309.2
click at [140, 66] on as-split "All Requests Api Scripts Project C:\Users\salvatoi\OneDrive - AMDOCS\Backup Fol…" at bounding box center [352, 206] width 704 height 380
click at [610, 43] on div "Scratch 25" at bounding box center [588, 44] width 45 height 12
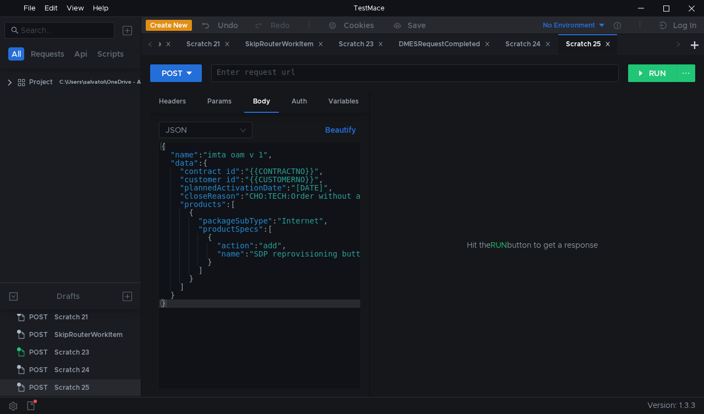
click at [278, 73] on div at bounding box center [415, 81] width 406 height 25
paste textarea "[URL][DOMAIN_NAME]"
type textarea "[URL][DOMAIN_NAME]"
click at [466, 153] on div "Hit the RUN button to get a response" at bounding box center [532, 244] width 299 height 306
click at [409, 26] on div "Save" at bounding box center [416, 25] width 18 height 8
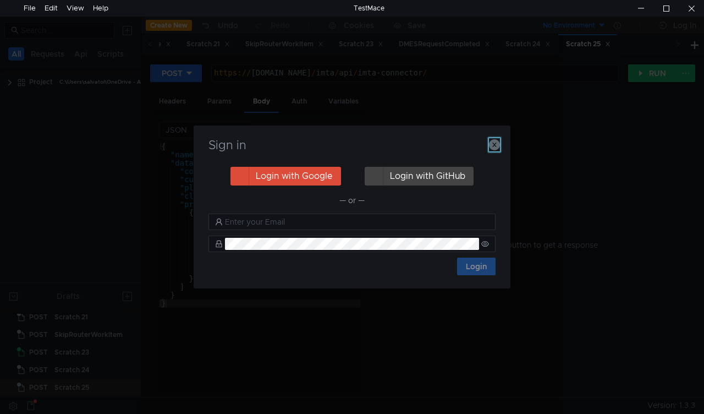
click at [492, 143] on icon "button" at bounding box center [494, 144] width 11 height 11
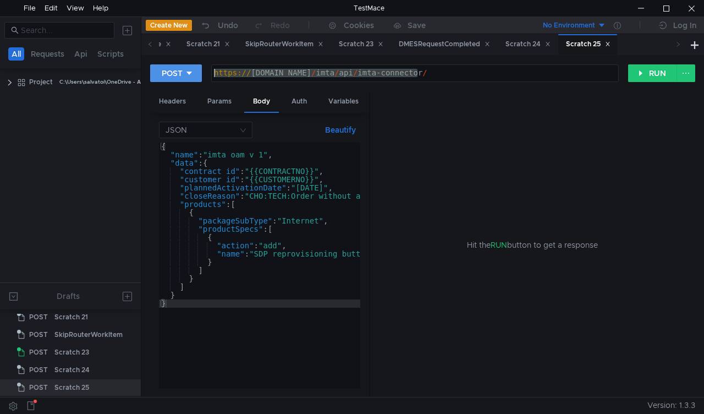
drag, startPoint x: 428, startPoint y: 74, endPoint x: 194, endPoint y: 73, distance: 234.3
click at [194, 73] on div "POST [URL][DOMAIN_NAME] https:// [DOMAIN_NAME] / imta / api / imta-connector / …" at bounding box center [389, 73] width 478 height 19
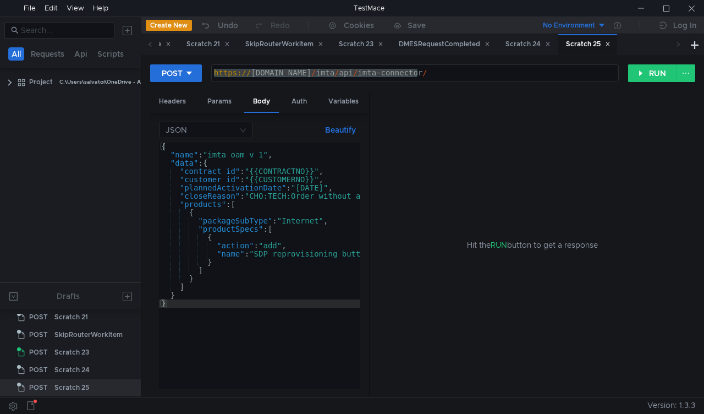
click at [499, 354] on div "Hit the RUN button to get a response" at bounding box center [532, 244] width 299 height 306
